Goal: Find specific page/section: Find specific page/section

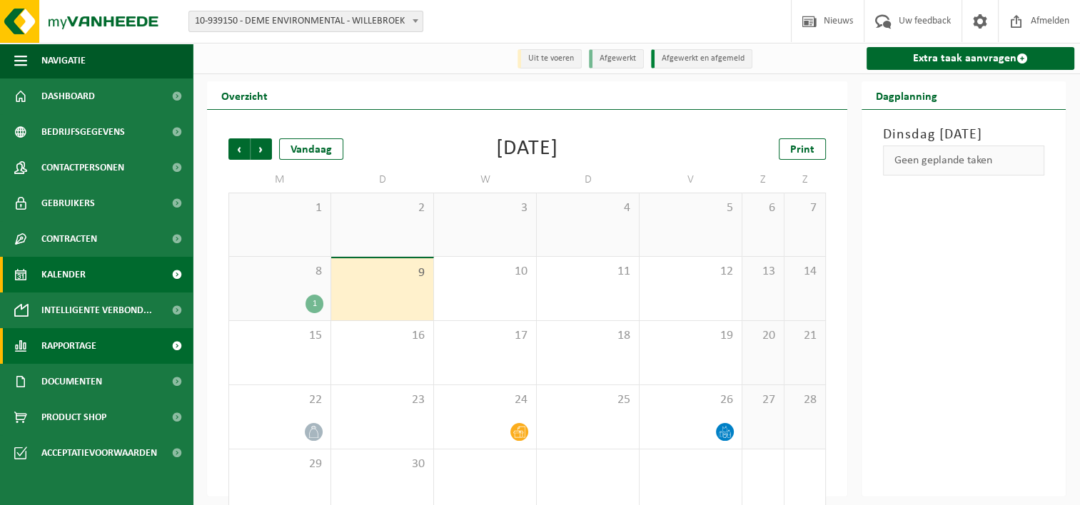
click at [110, 342] on link "Rapportage" at bounding box center [96, 346] width 193 height 36
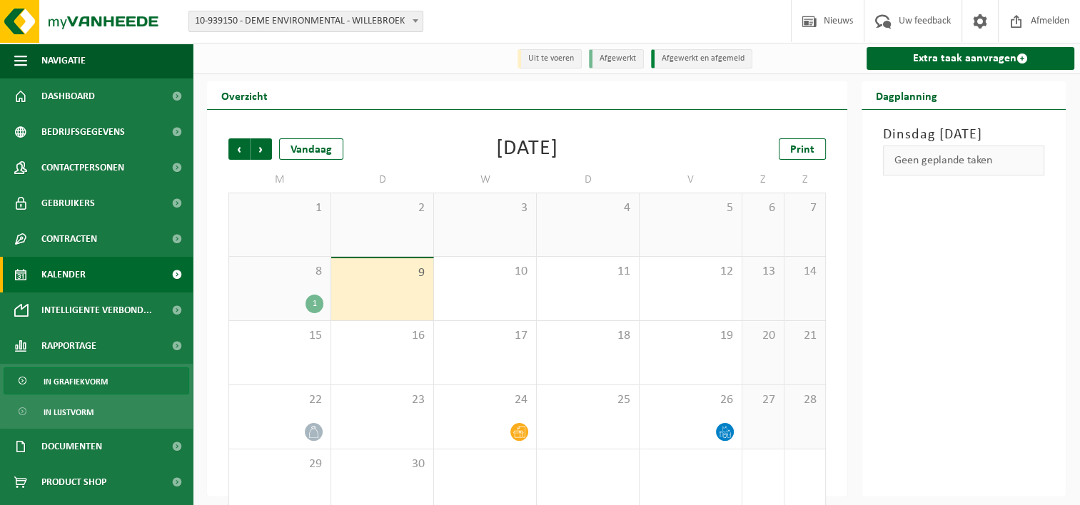
click at [110, 385] on link "In grafiekvorm" at bounding box center [97, 381] width 186 height 27
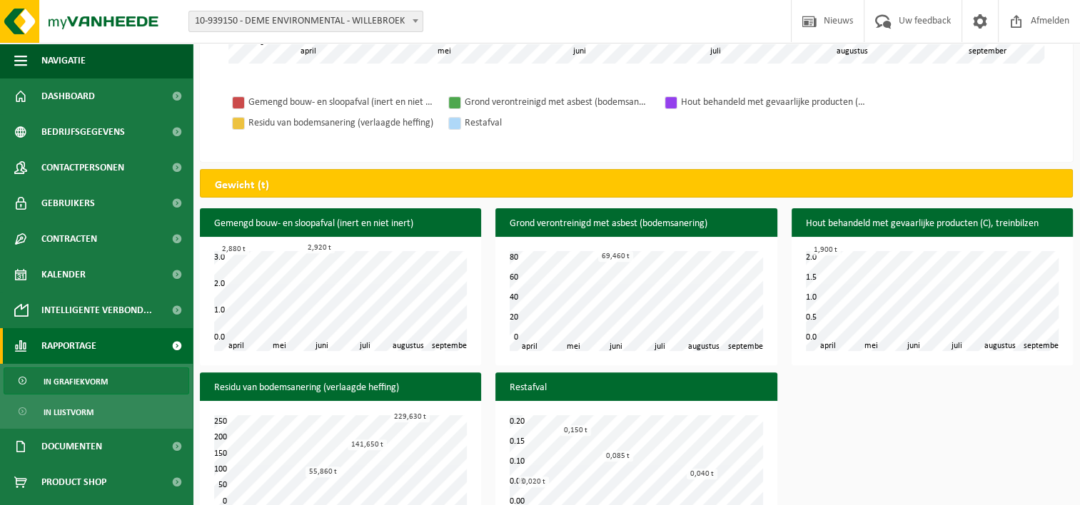
scroll to position [445, 0]
